Goal: Find specific page/section: Find specific page/section

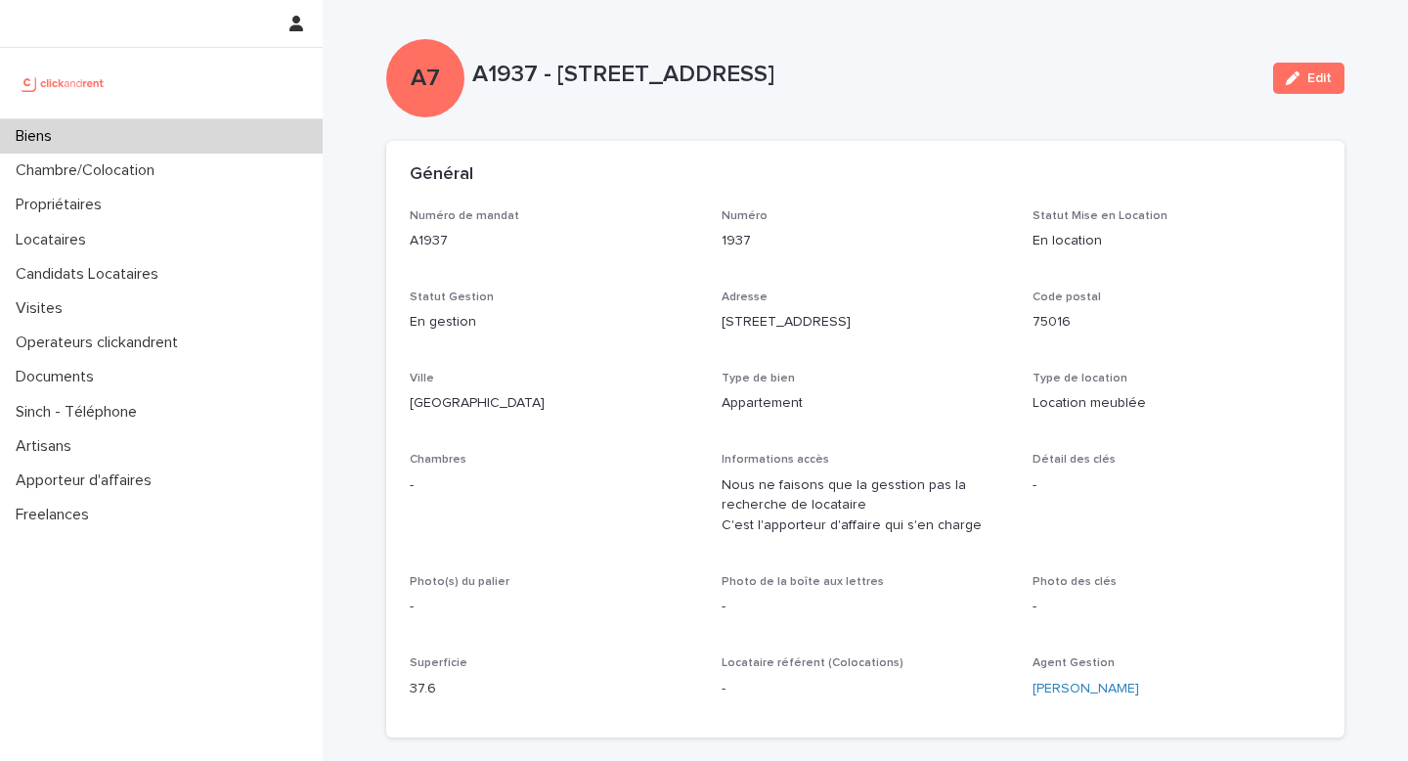
click at [239, 130] on div "Biens" at bounding box center [161, 136] width 323 height 34
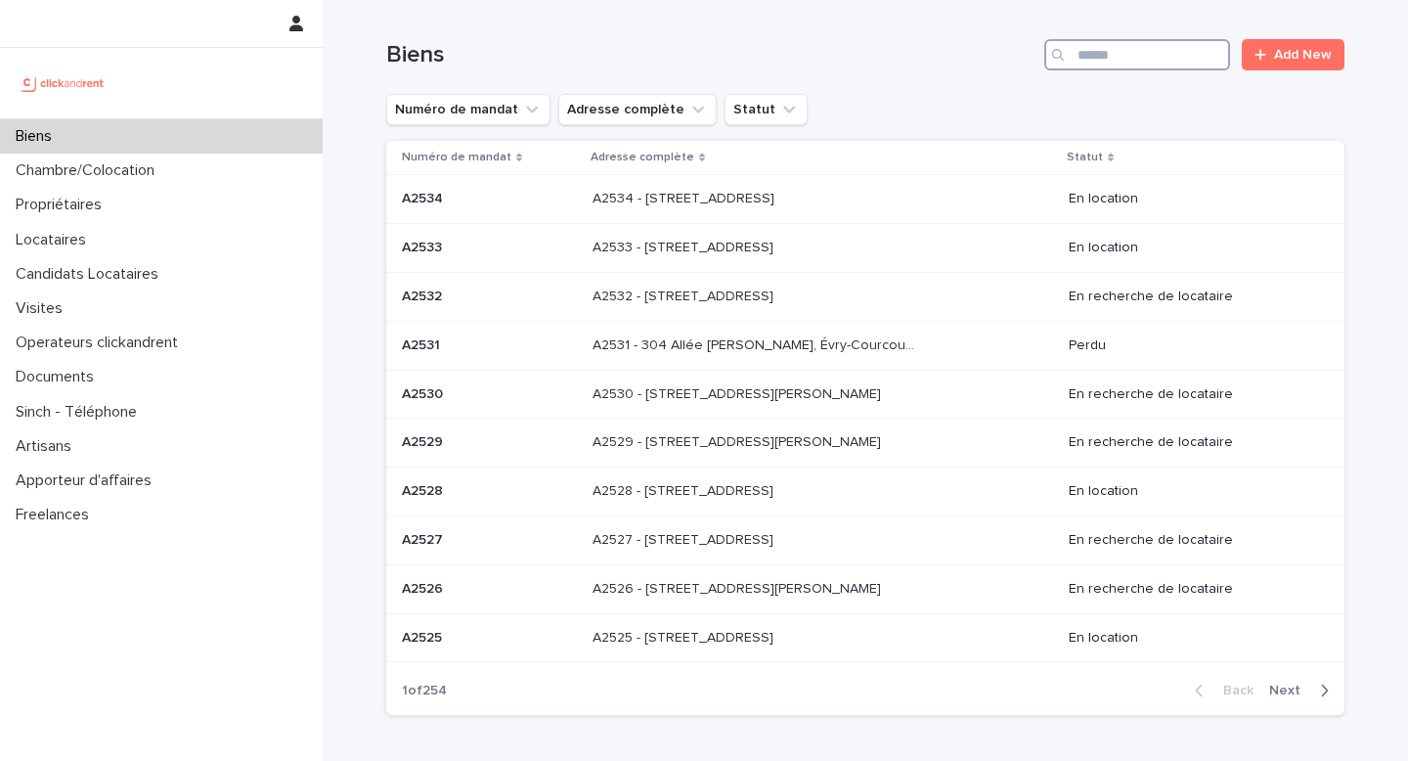
click at [1136, 58] on input "Search" at bounding box center [1137, 54] width 186 height 31
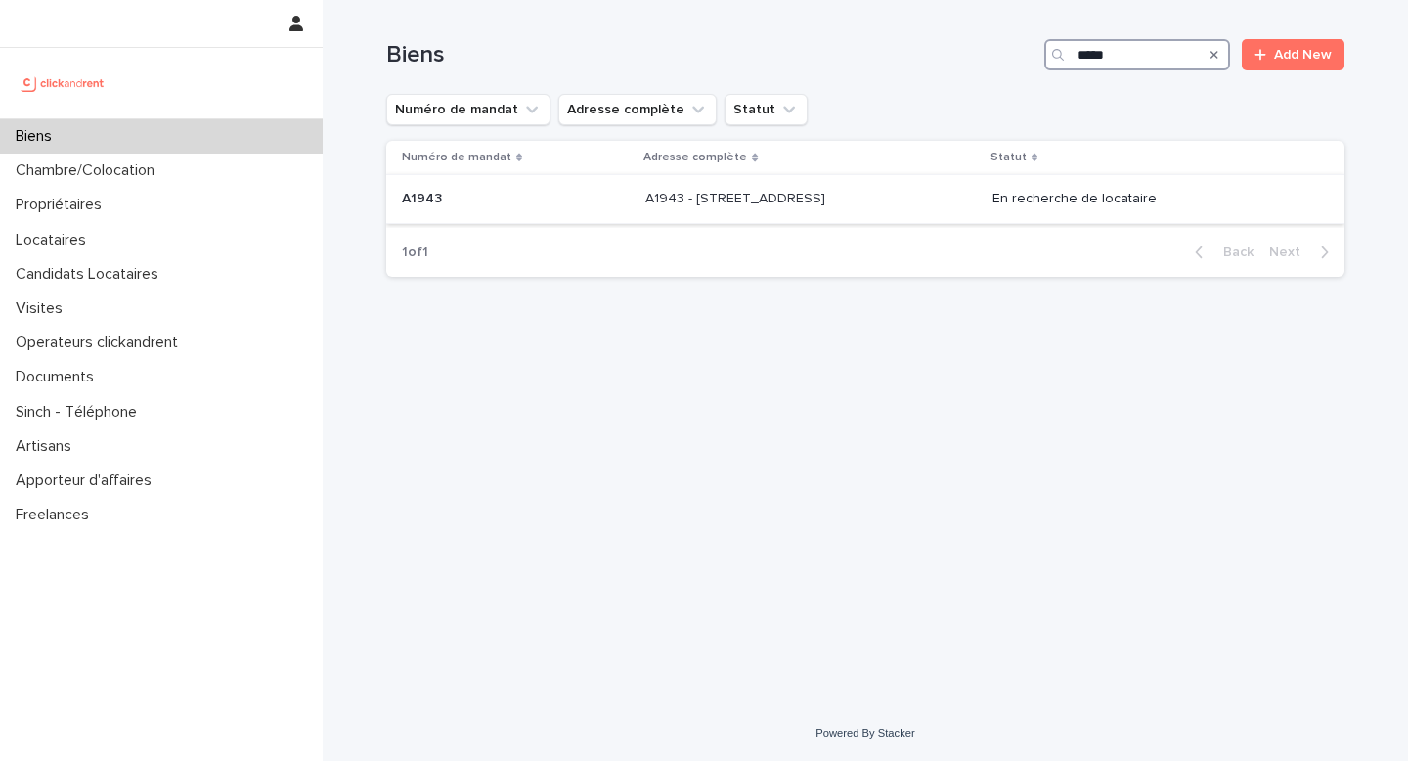
type input "*****"
click at [903, 211] on div "A1943 - 5 Square des Tilleuls, Noisy le Sec 93130 A1943 - 5 [GEOGRAPHIC_DATA], …" at bounding box center [810, 199] width 330 height 32
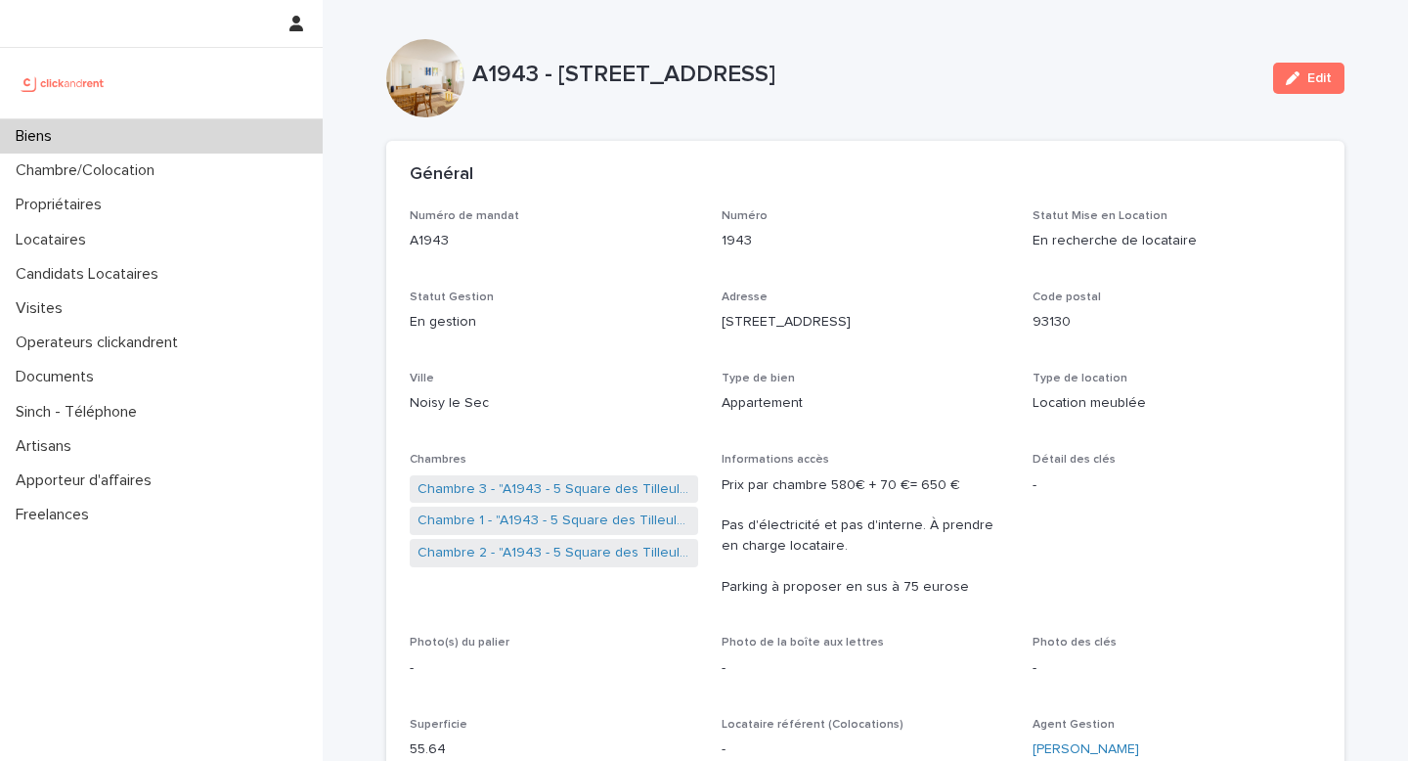
drag, startPoint x: 549, startPoint y: 73, endPoint x: 1017, endPoint y: 85, distance: 468.5
click at [1017, 85] on p "A1943 - [STREET_ADDRESS]" at bounding box center [864, 75] width 785 height 28
copy p "[STREET_ADDRESS]"
